Goal: Task Accomplishment & Management: Manage account settings

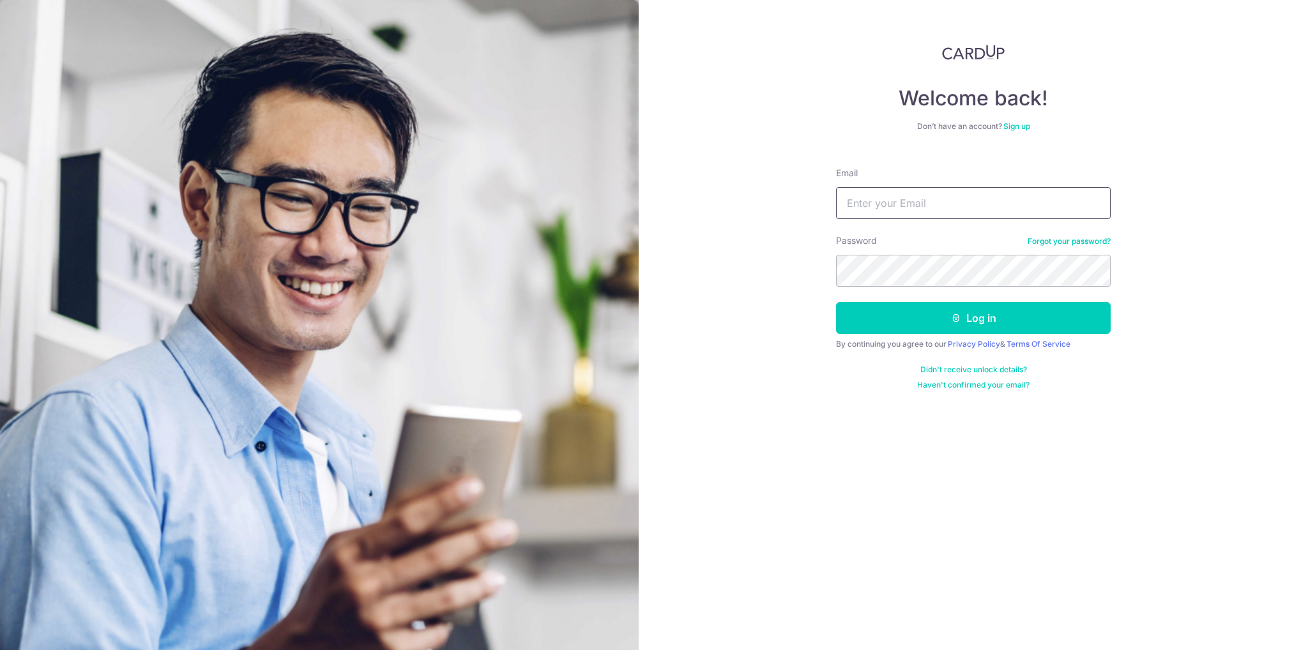
drag, startPoint x: 0, startPoint y: 0, endPoint x: 970, endPoint y: 213, distance: 993.0
click at [970, 213] on input "Email" at bounding box center [973, 203] width 275 height 32
type input "[EMAIL_ADDRESS][DOMAIN_NAME]"
click at [836, 302] on button "Log in" at bounding box center [973, 318] width 275 height 32
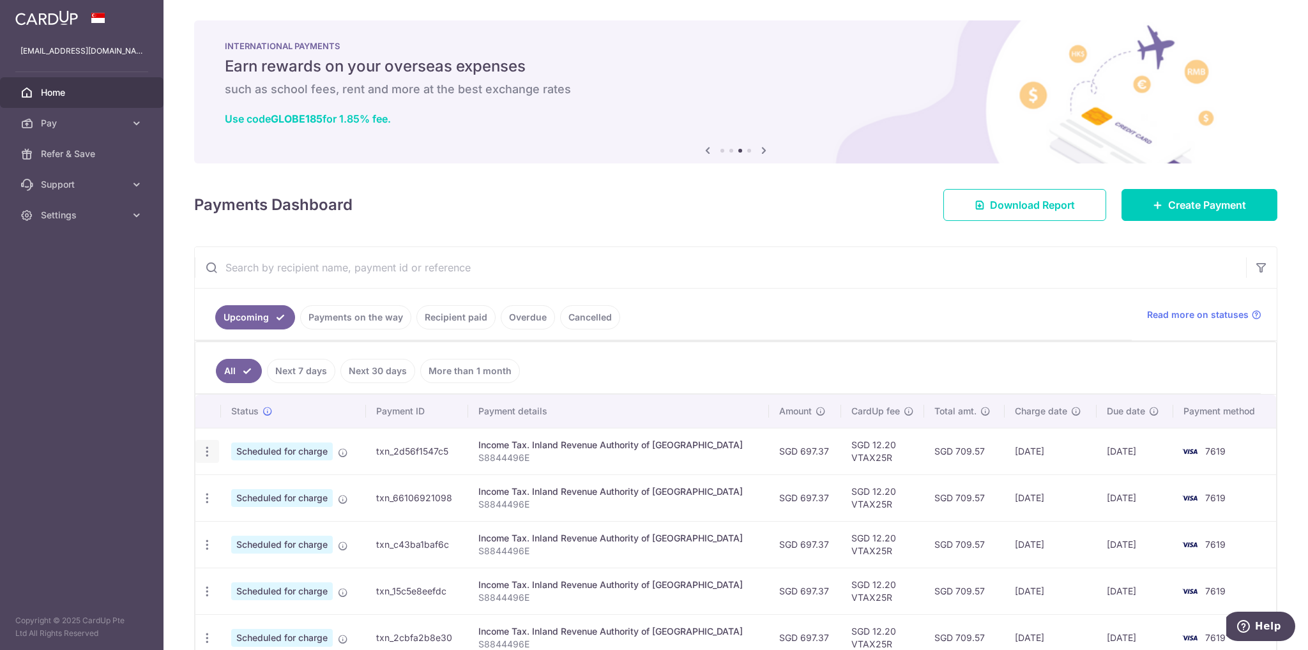
click at [203, 448] on icon "button" at bounding box center [206, 451] width 13 height 13
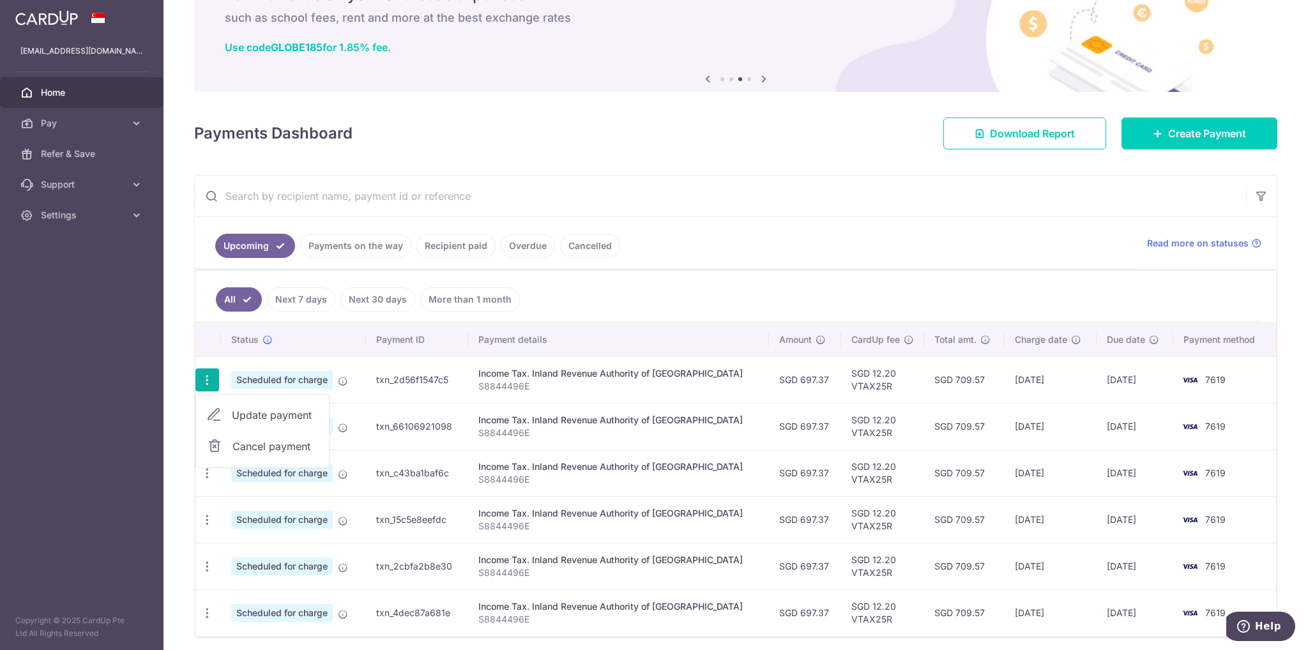
scroll to position [117, 0]
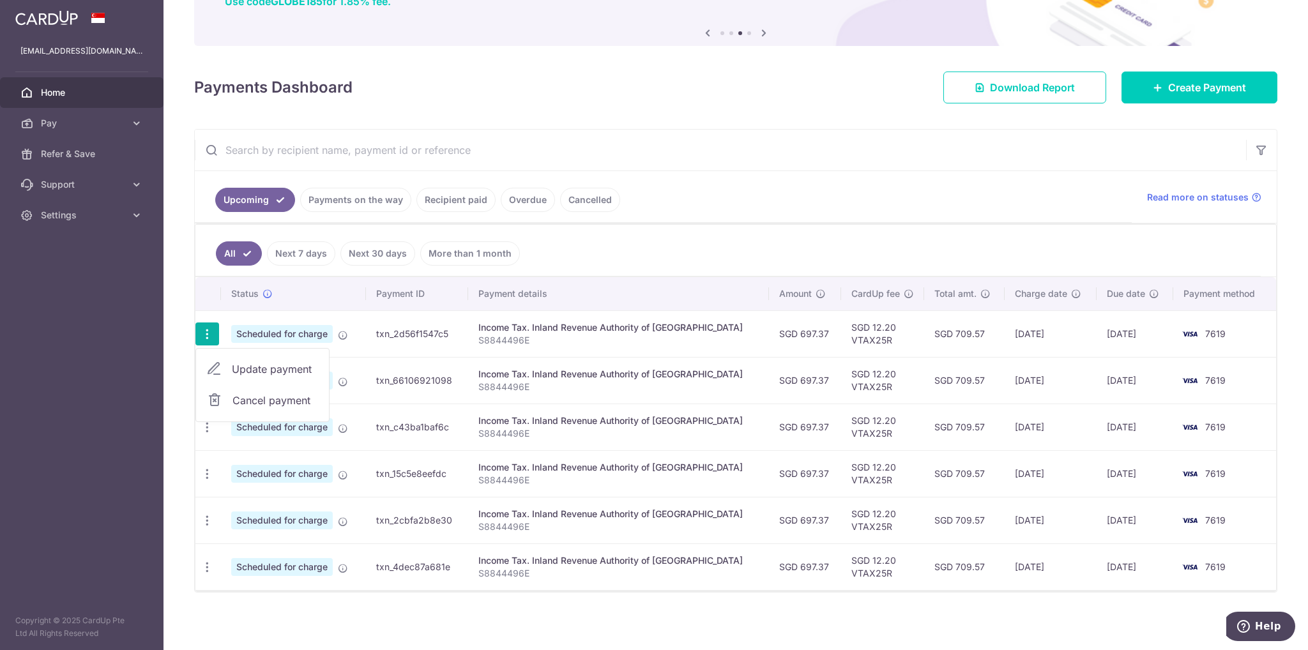
click at [286, 367] on span "Update payment" at bounding box center [275, 368] width 87 height 15
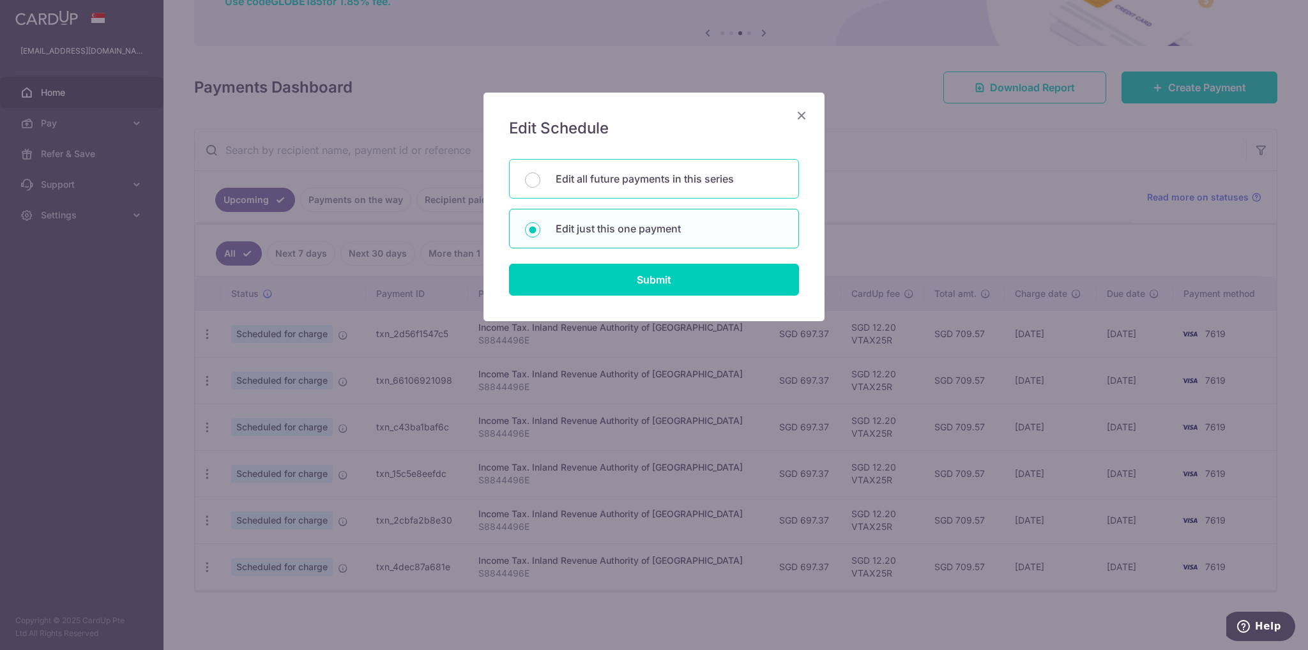
click at [656, 179] on p "Edit all future payments in this series" at bounding box center [669, 178] width 227 height 15
click at [540, 179] on input "Edit all future payments in this series" at bounding box center [532, 179] width 15 height 15
radio input "true"
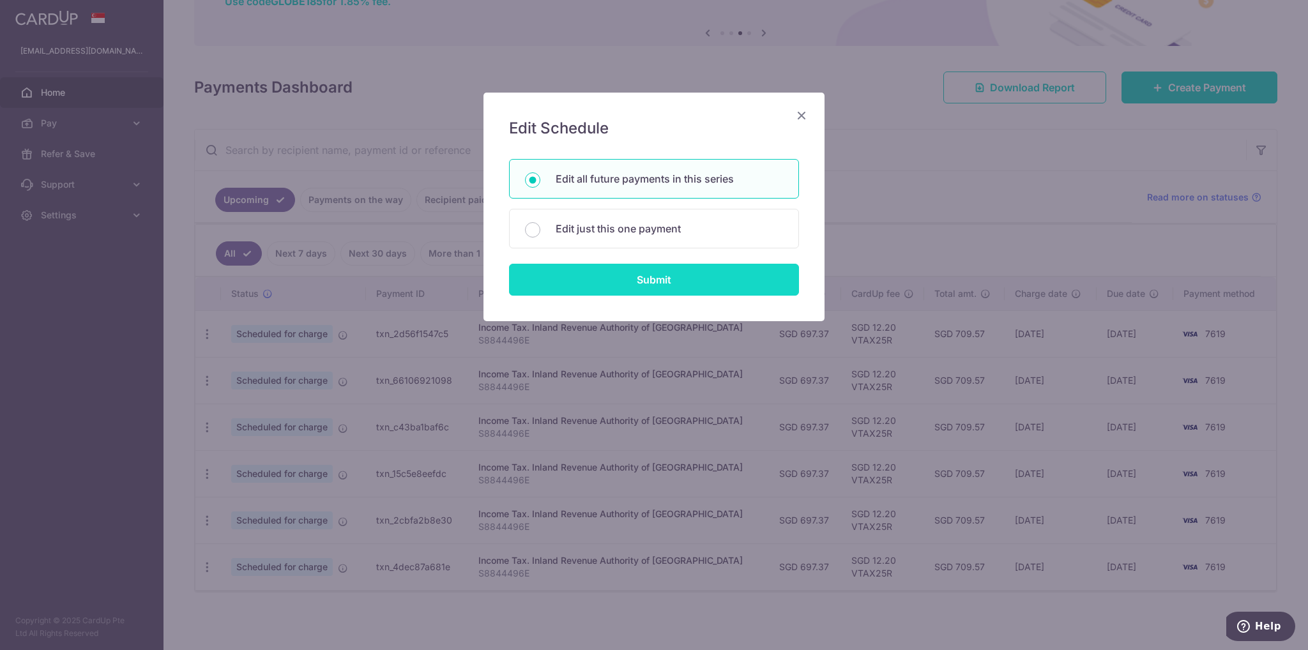
click at [660, 282] on input "Submit" at bounding box center [654, 280] width 290 height 32
radio input "true"
type input "697.37"
type input "S8844496E"
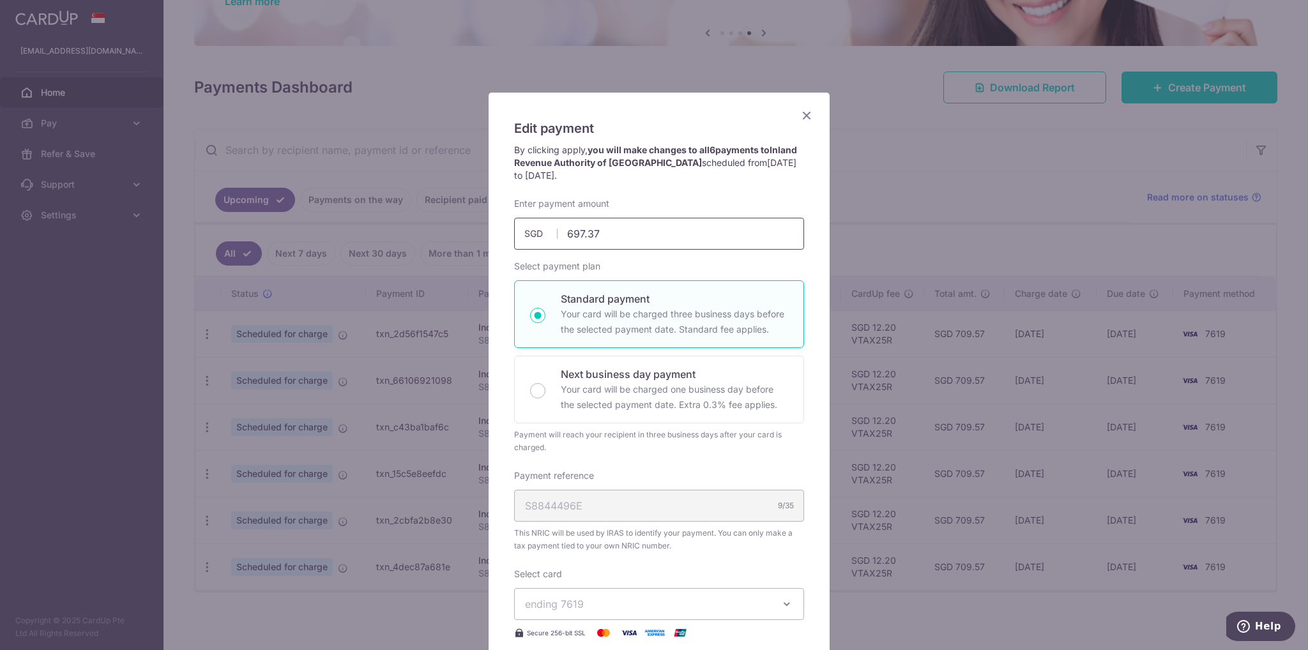
drag, startPoint x: 621, startPoint y: 234, endPoint x: 441, endPoint y: 223, distance: 181.0
click at [441, 223] on div "Edit payment By clicking apply, you will make changes to all 6 payments to Inla…" at bounding box center [654, 325] width 1308 height 650
paste input "59.8"
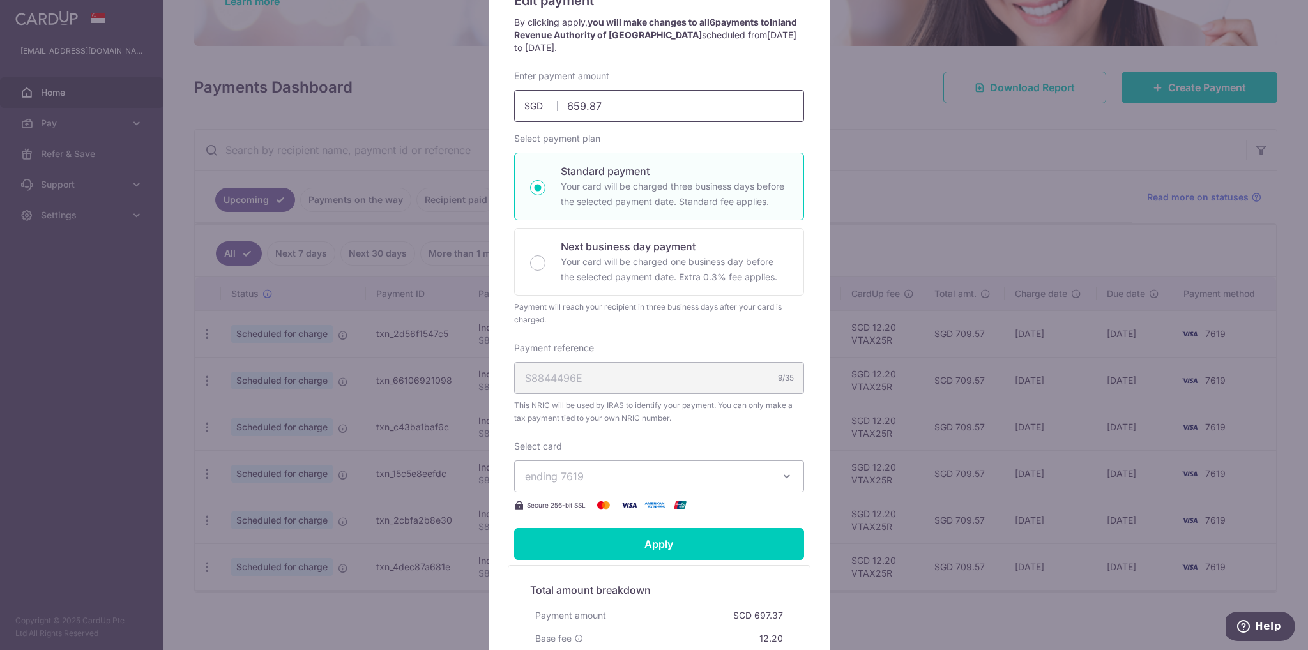
scroll to position [255, 0]
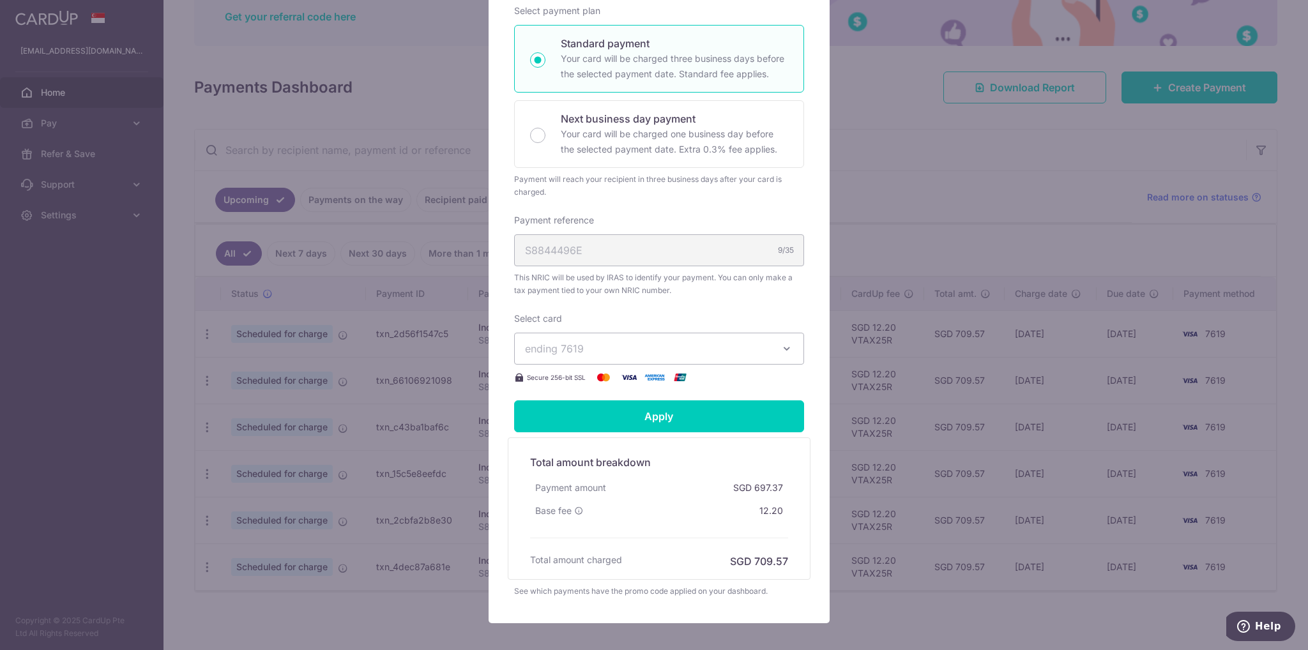
type input "659.87"
click at [689, 294] on span "This NRIC will be used by IRAS to identify your payment. You can only make a ta…" at bounding box center [659, 284] width 290 height 26
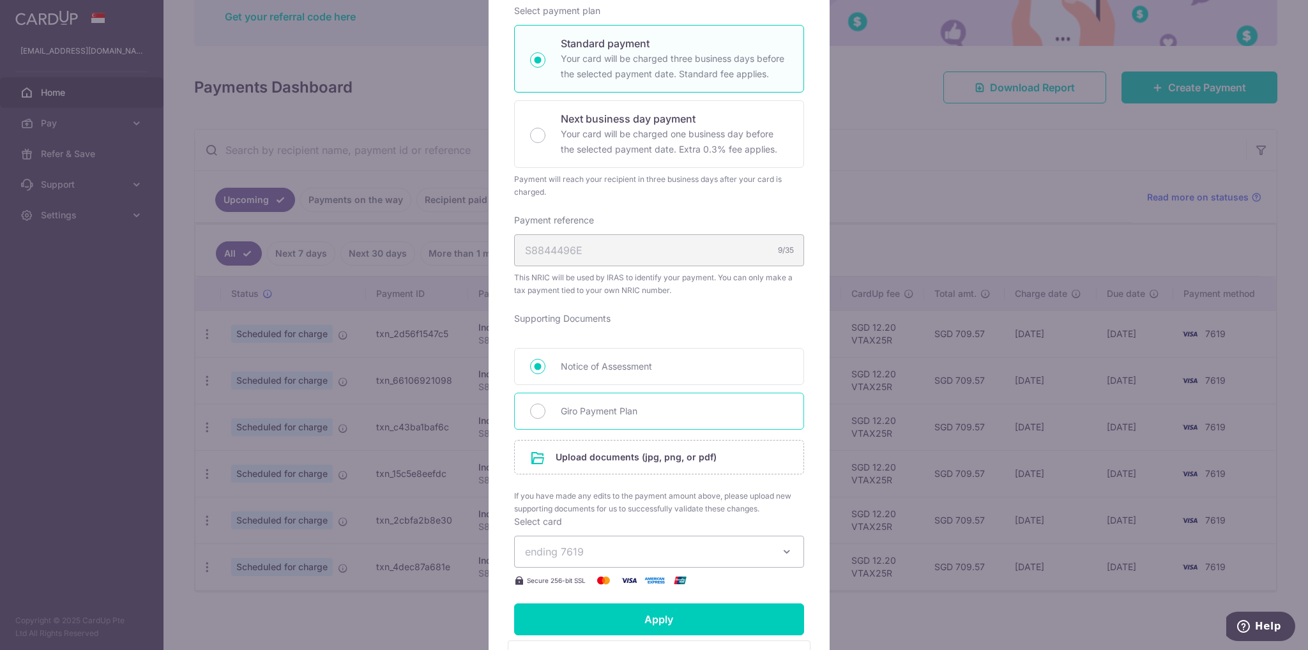
click at [625, 412] on span "Giro Payment Plan" at bounding box center [674, 411] width 227 height 15
click at [545, 412] on input "Giro Payment Plan" at bounding box center [537, 411] width 15 height 15
radio input "true"
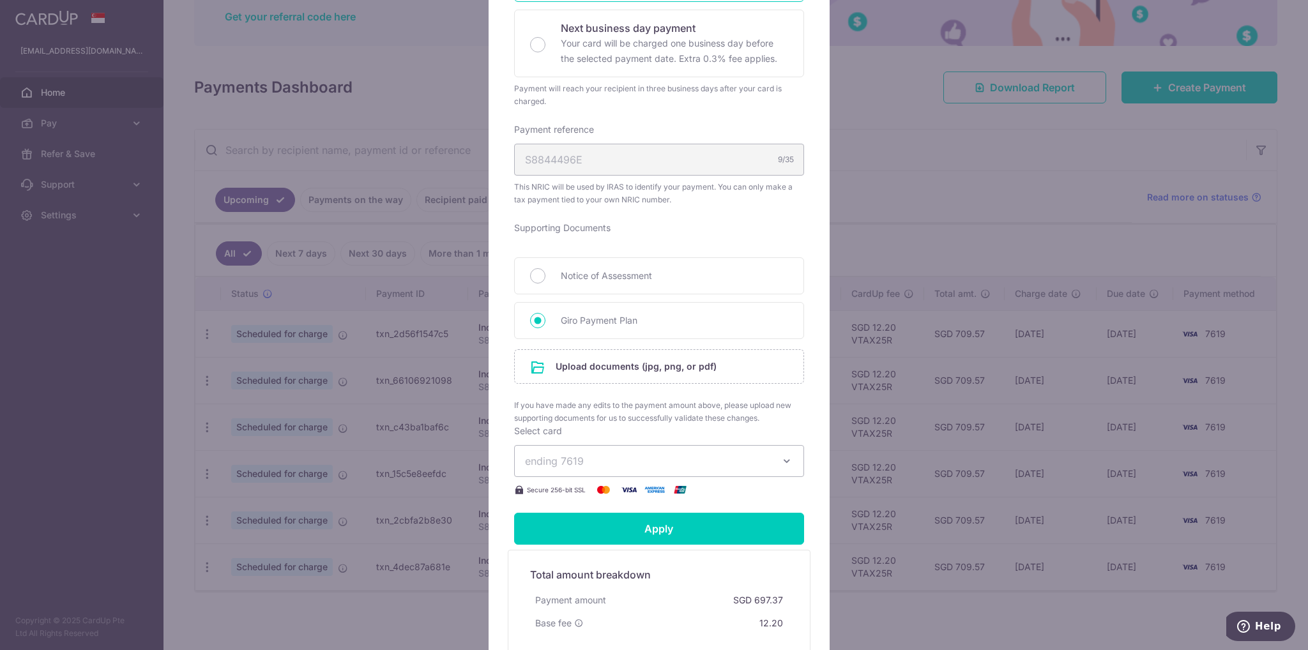
scroll to position [447, 0]
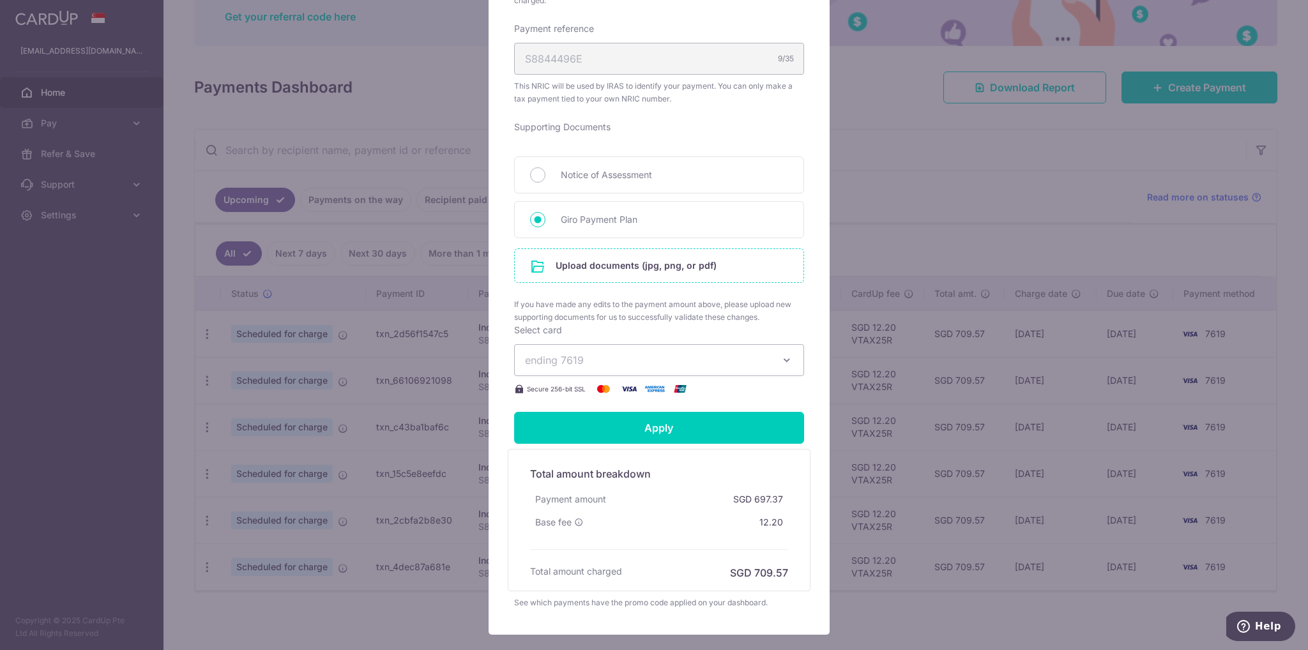
click at [628, 268] on input "file" at bounding box center [659, 265] width 289 height 33
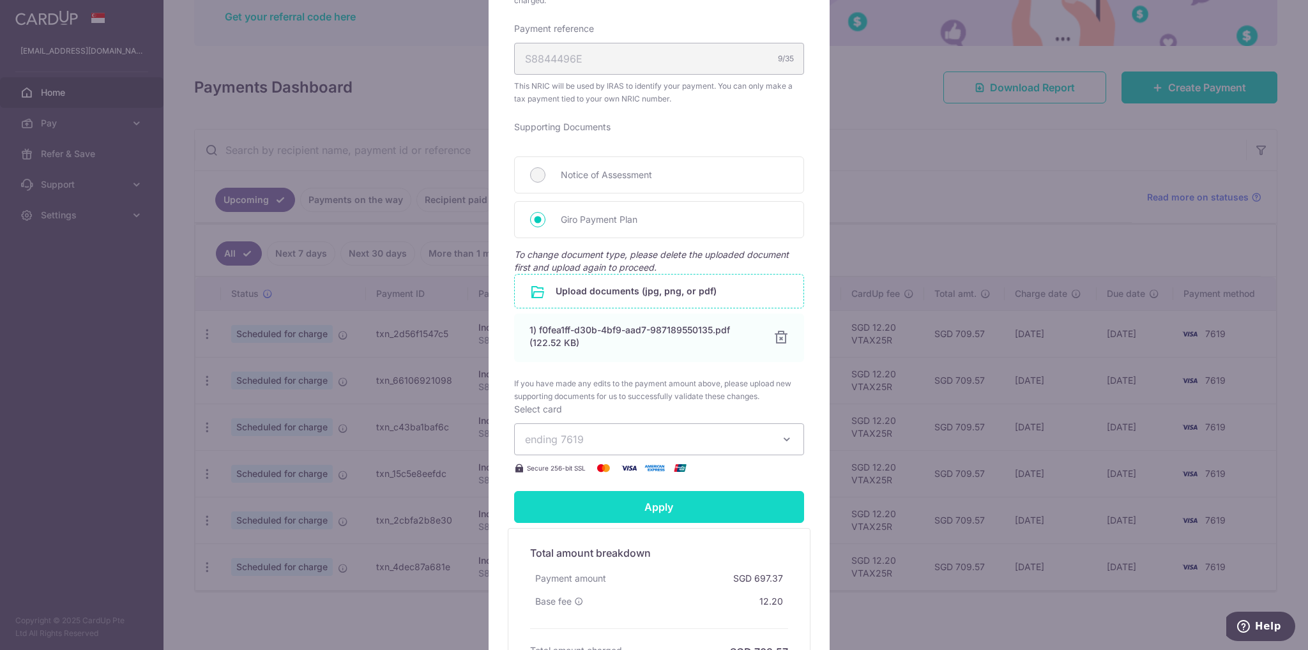
click at [725, 514] on input "Apply" at bounding box center [659, 507] width 290 height 32
type input "Successfully Applied"
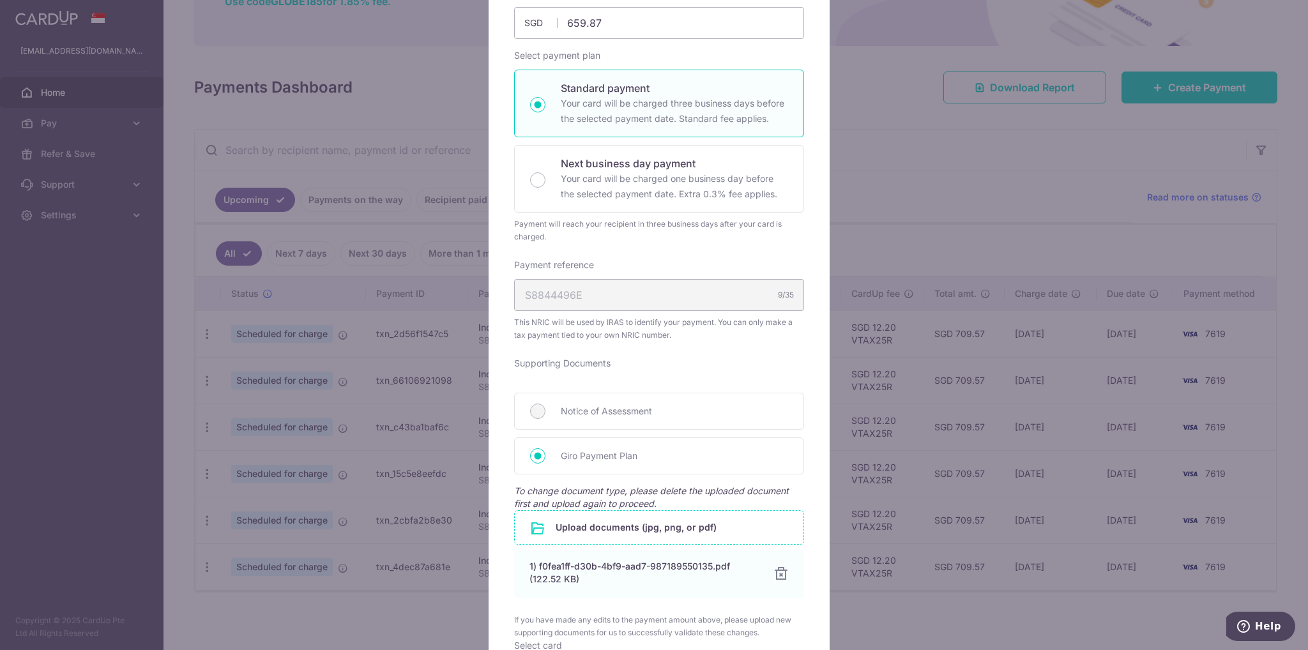
scroll to position [0, 0]
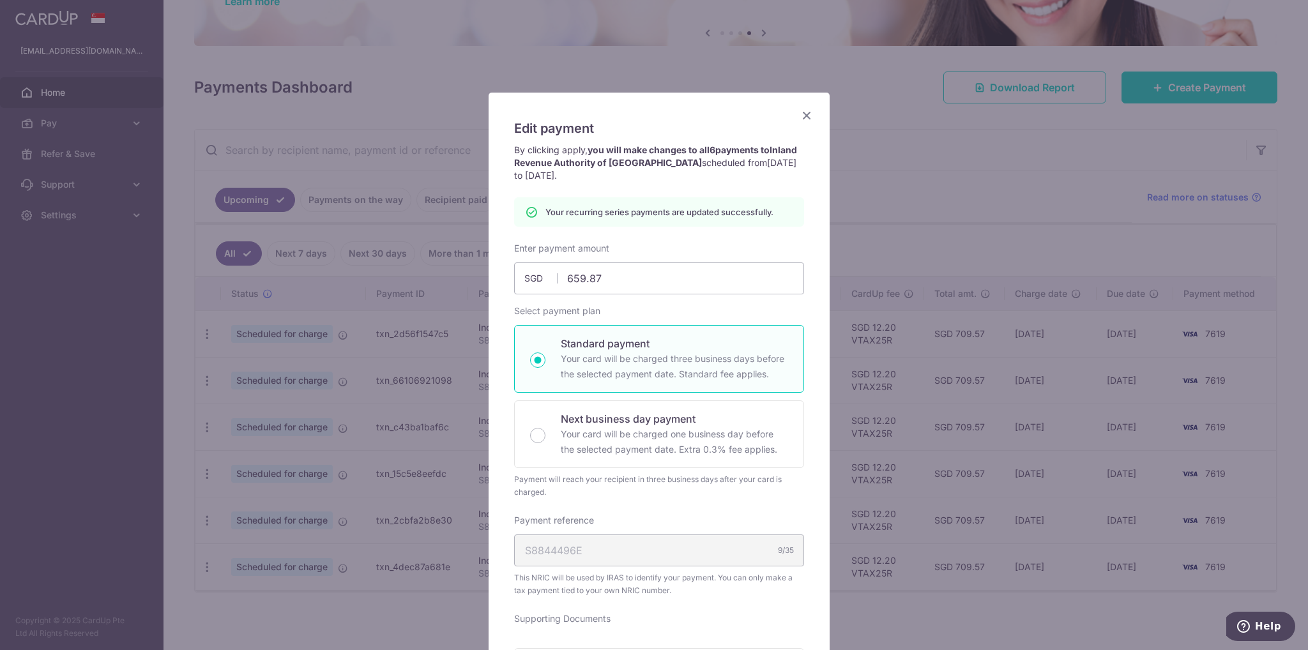
click at [802, 116] on icon "Close" at bounding box center [806, 115] width 15 height 16
